Goal: Register for event/course

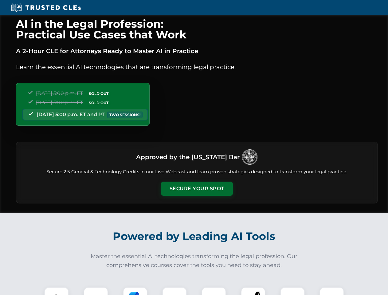
click at [197, 189] on button "Secure Your Spot" at bounding box center [197, 189] width 72 height 14
click at [57, 291] on img at bounding box center [57, 299] width 18 height 18
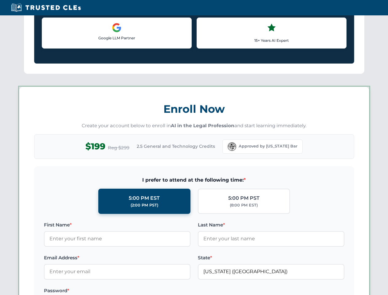
click at [135, 291] on label "Password *" at bounding box center [117, 290] width 147 height 7
